Goal: Find specific page/section: Find specific page/section

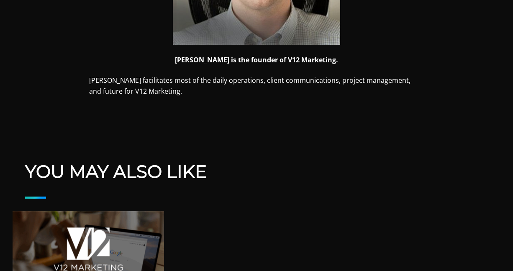
scroll to position [313, 0]
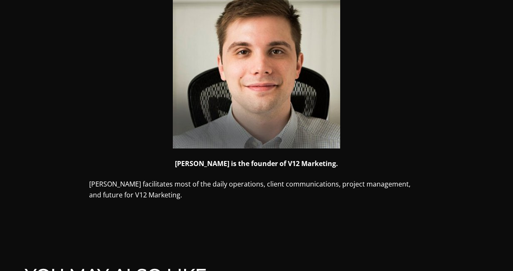
click at [294, 86] on img at bounding box center [256, 64] width 167 height 167
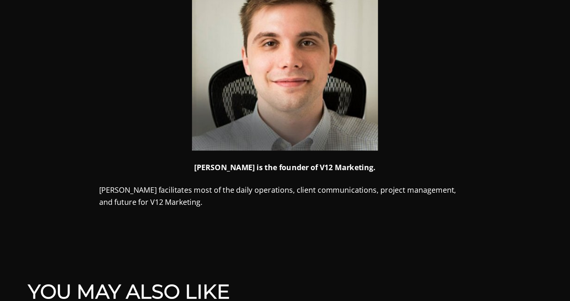
scroll to position [326, 0]
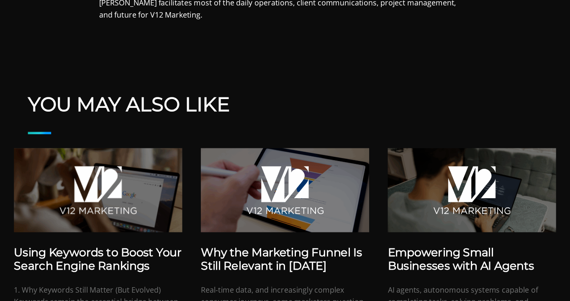
scroll to position [573, 0]
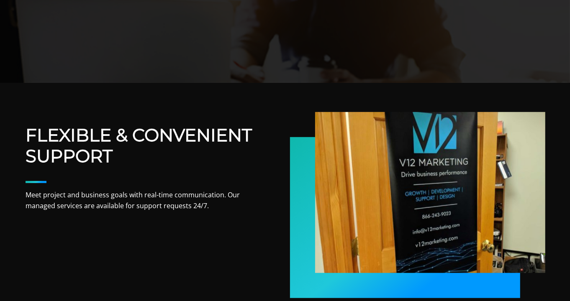
scroll to position [827, 0]
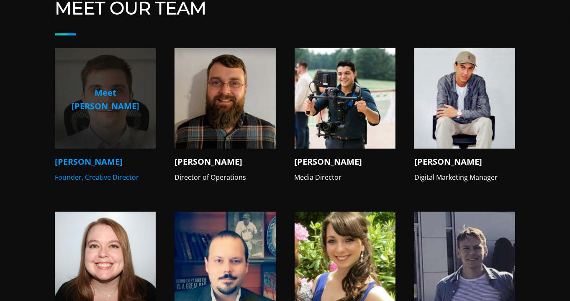
click at [82, 96] on img at bounding box center [105, 98] width 101 height 101
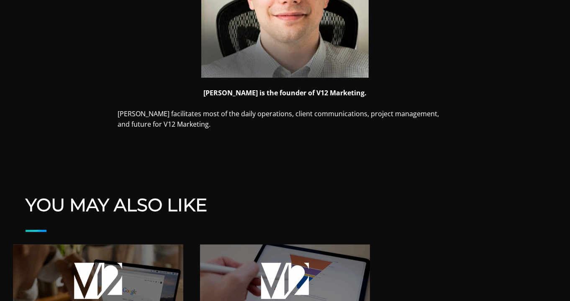
scroll to position [385, 0]
